Goal: Find contact information: Find contact information

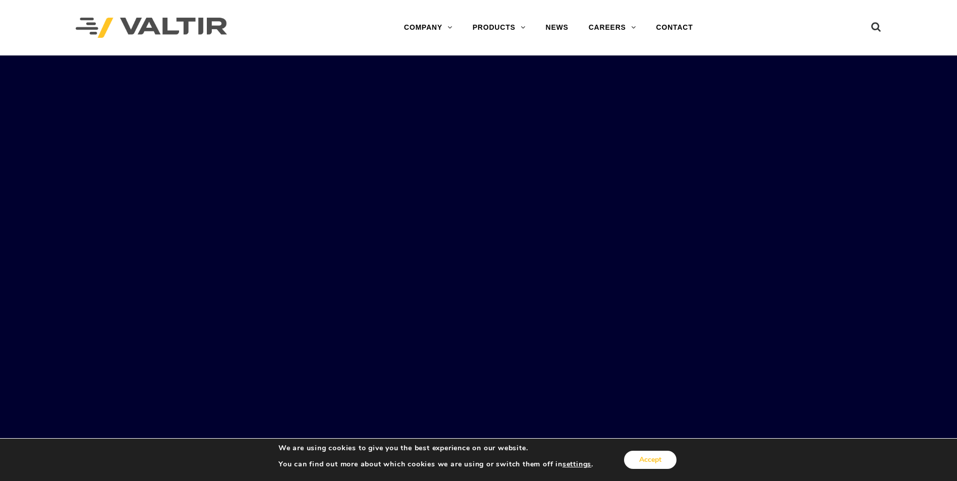
click at [644, 466] on button "Accept" at bounding box center [650, 460] width 52 height 18
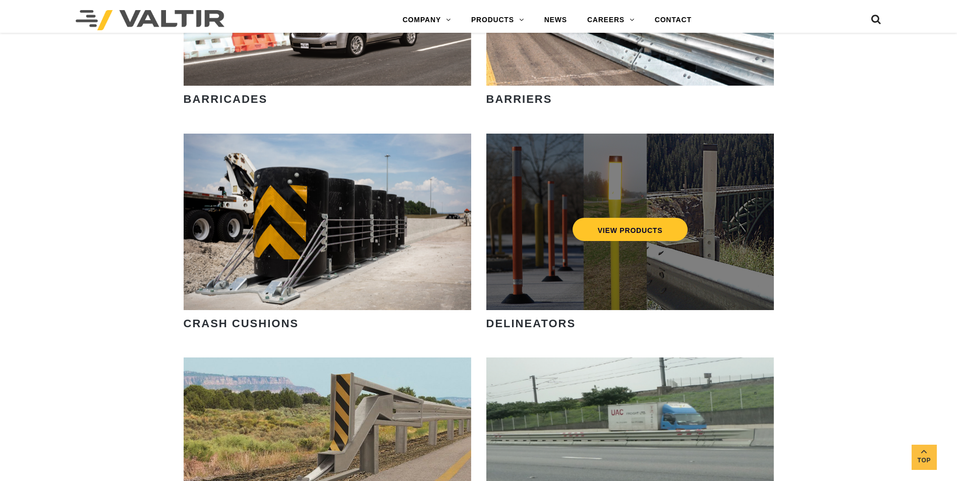
scroll to position [757, 0]
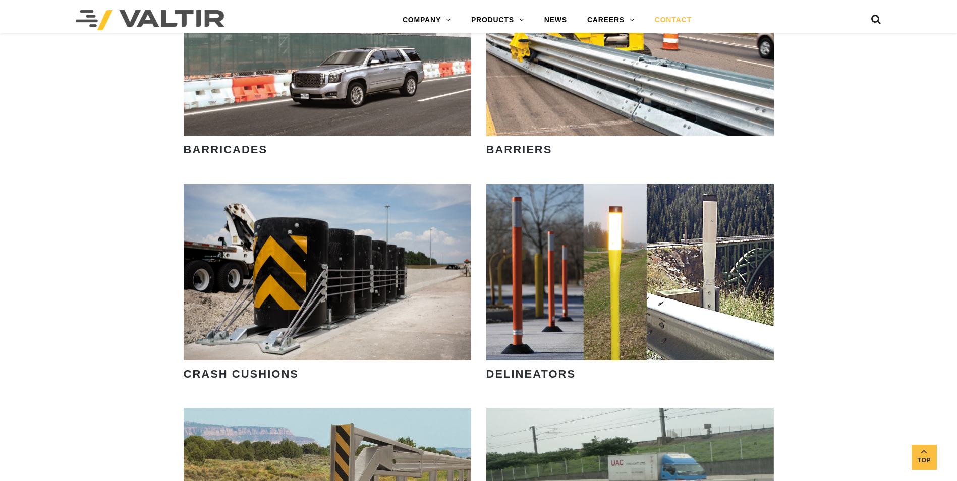
click at [685, 19] on link "CONTACT" at bounding box center [673, 20] width 57 height 20
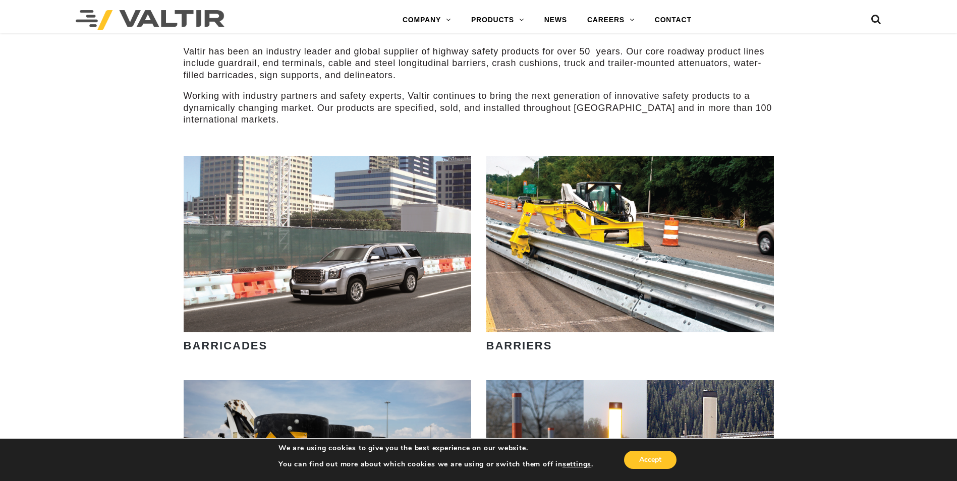
scroll to position [504, 0]
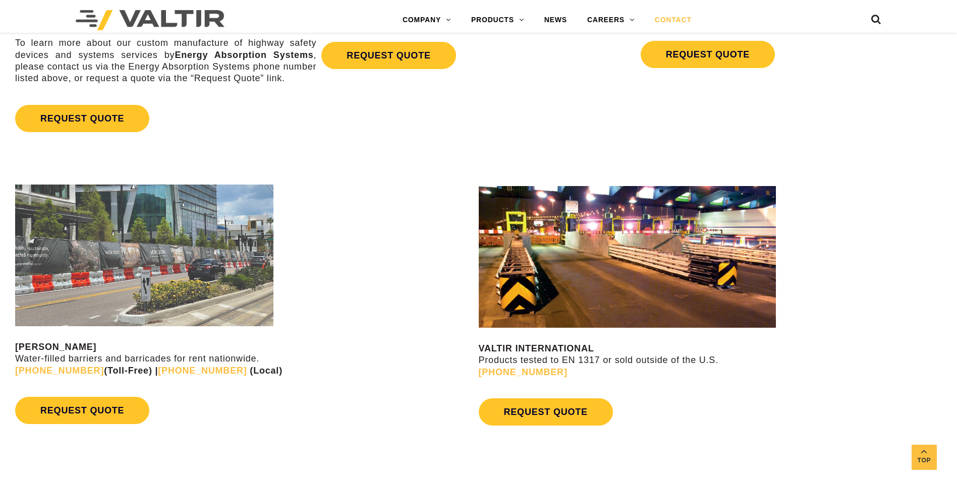
scroll to position [807, 0]
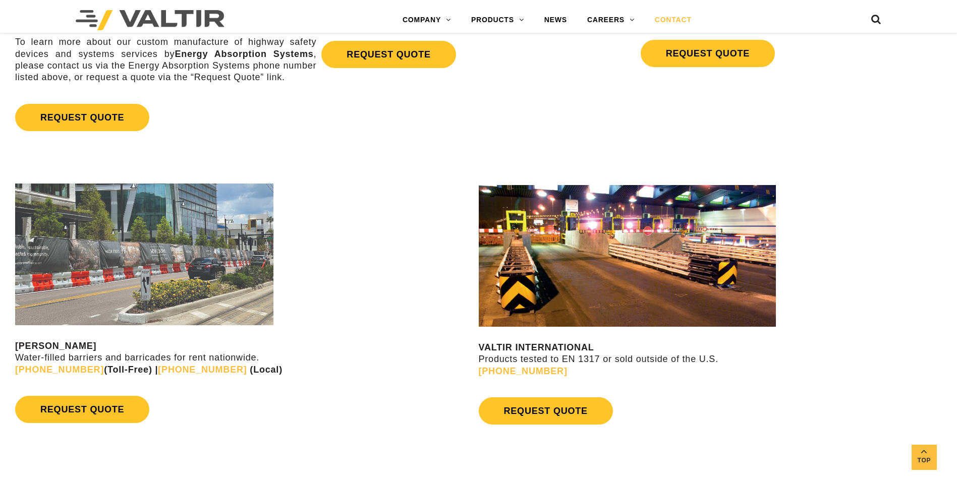
click at [101, 291] on img at bounding box center [144, 255] width 258 height 142
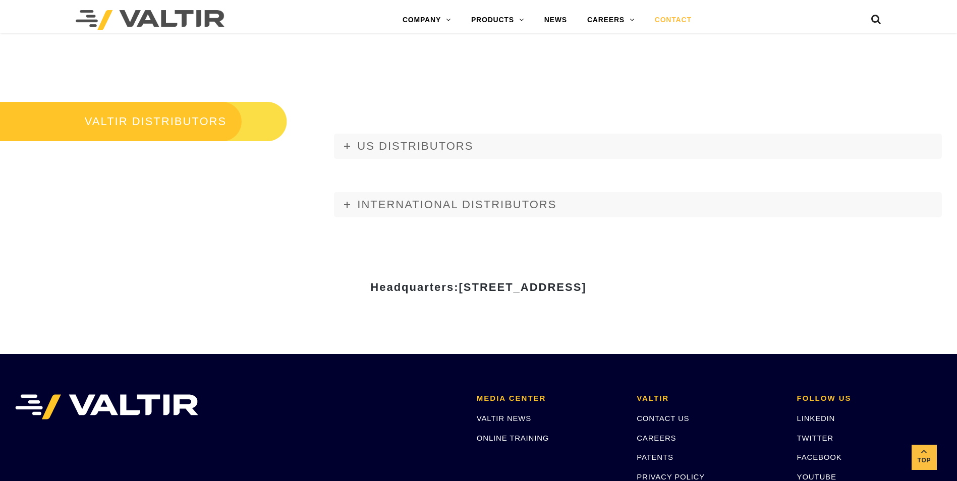
scroll to position [1261, 0]
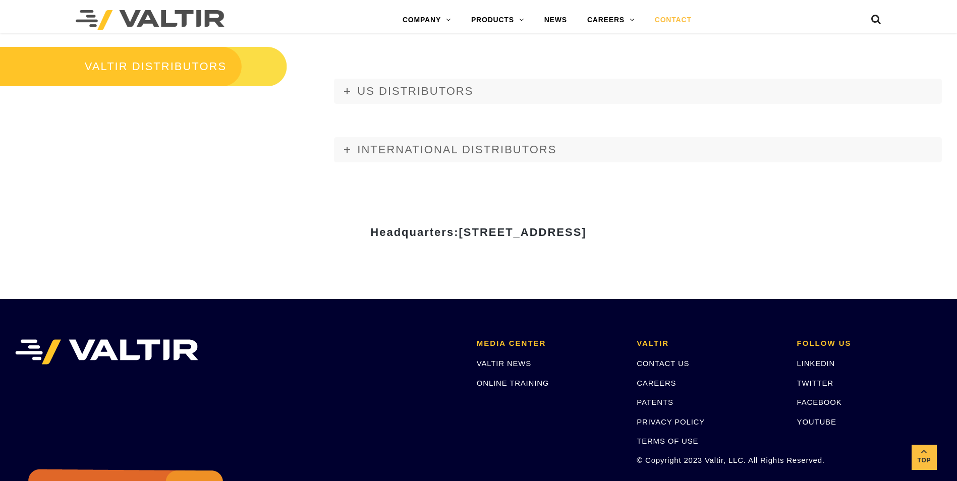
drag, startPoint x: 361, startPoint y: 232, endPoint x: 687, endPoint y: 230, distance: 325.4
click at [586, 230] on span "[STREET_ADDRESS]" at bounding box center [523, 232] width 128 height 13
copy span "[STREET_ADDRESS]"
